Goal: Transaction & Acquisition: Purchase product/service

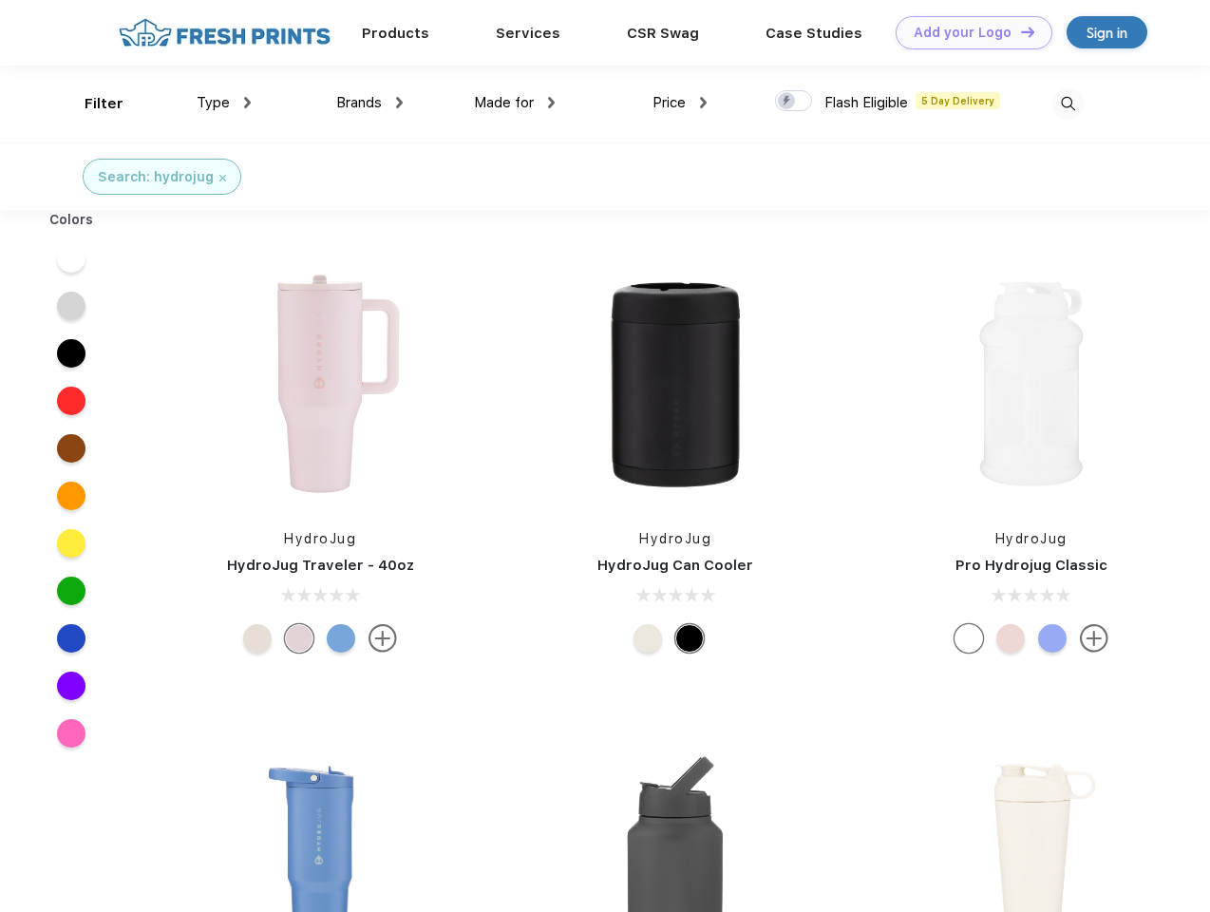
click at [967, 32] on link "Add your Logo Design Tool" at bounding box center [974, 32] width 157 height 33
click at [0, 0] on div "Design Tool" at bounding box center [0, 0] width 0 height 0
click at [1019, 31] on link "Add your Logo Design Tool" at bounding box center [974, 32] width 157 height 33
click at [91, 104] on div "Filter" at bounding box center [104, 104] width 39 height 22
click at [224, 103] on span "Type" at bounding box center [213, 102] width 33 height 17
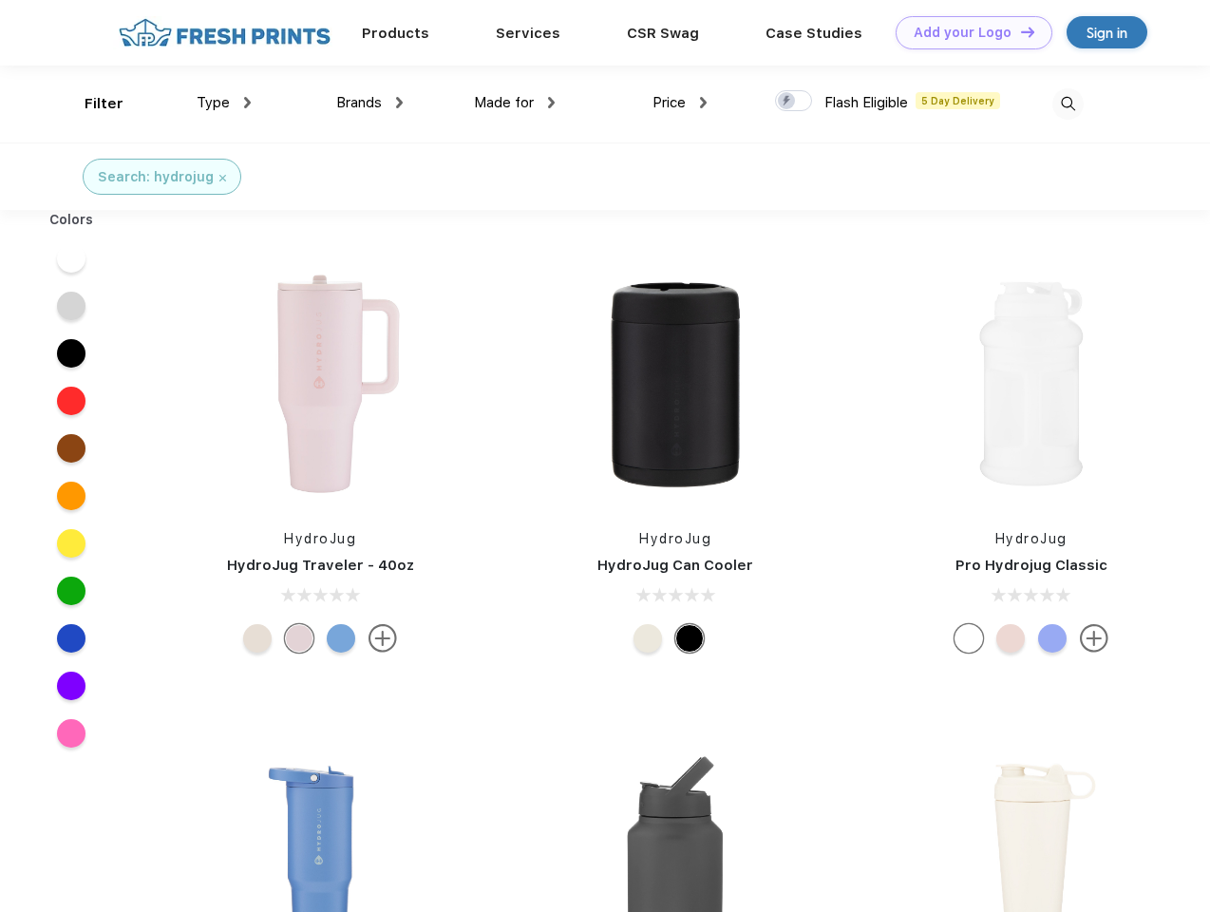
click at [369, 103] on span "Brands" at bounding box center [359, 102] width 46 height 17
click at [515, 103] on span "Made for" at bounding box center [504, 102] width 60 height 17
click at [680, 103] on span "Price" at bounding box center [668, 102] width 33 height 17
click at [794, 102] on div at bounding box center [793, 100] width 37 height 21
click at [787, 102] on input "checkbox" at bounding box center [781, 95] width 12 height 12
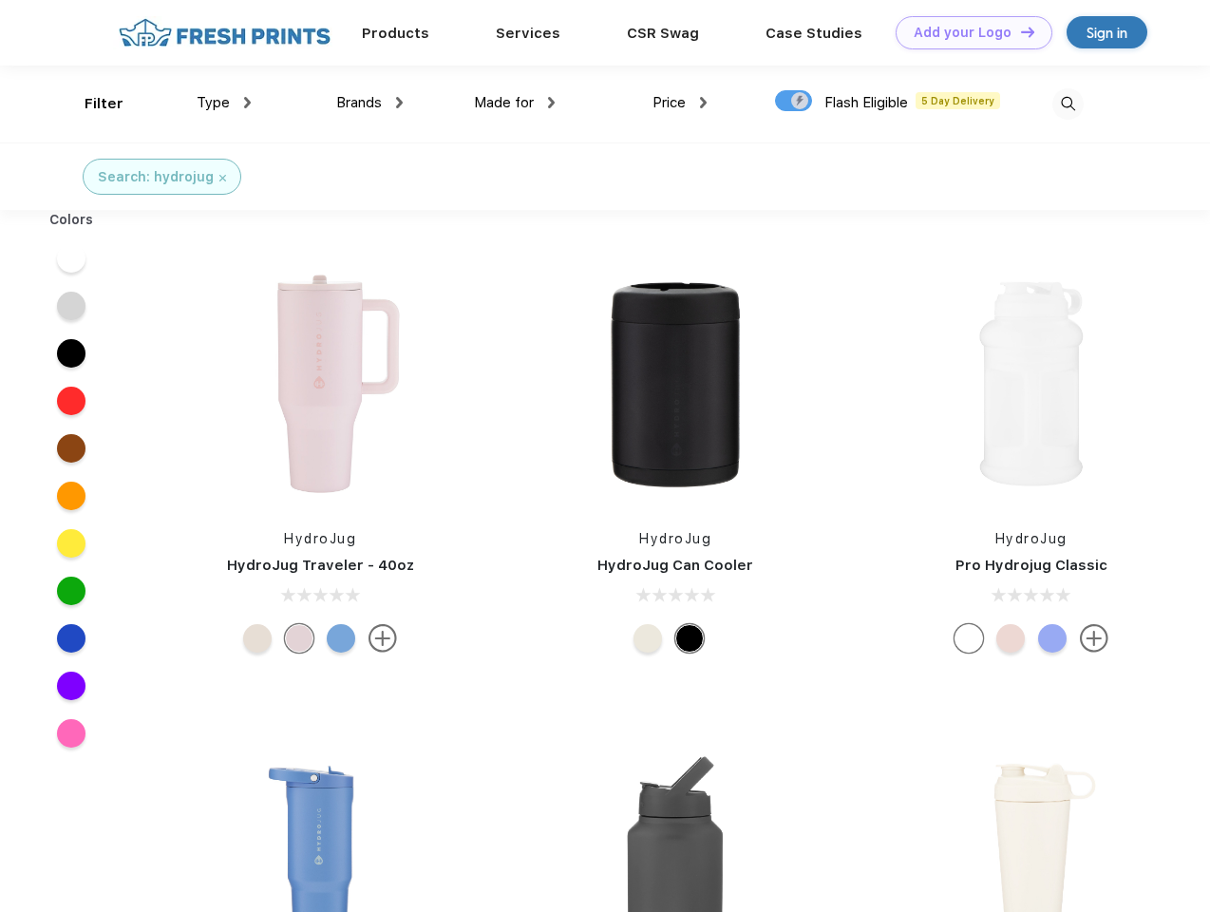
click at [1067, 104] on img at bounding box center [1067, 103] width 31 height 31
